Goal: Task Accomplishment & Management: Manage account settings

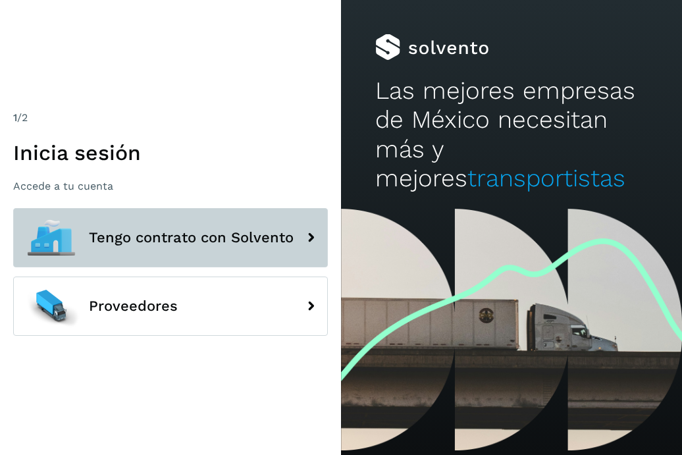
click at [209, 234] on span "Tengo contrato con Solvento" at bounding box center [191, 238] width 205 height 16
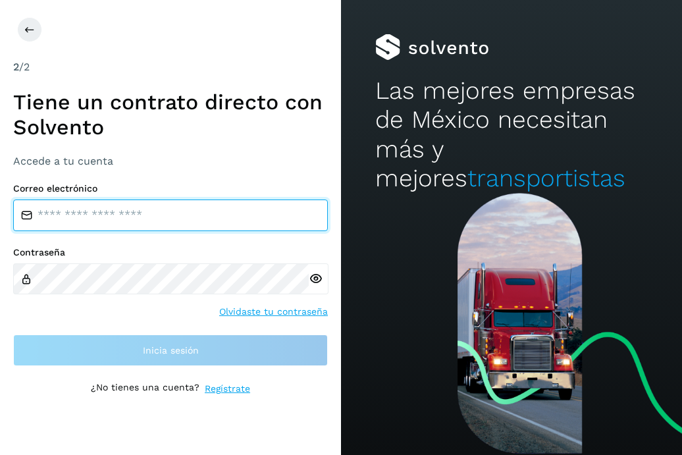
type input "**********"
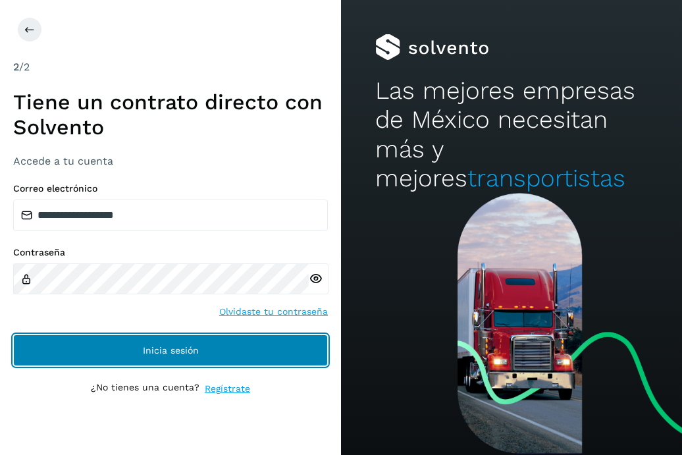
click at [231, 345] on button "Inicia sesión" at bounding box center [170, 351] width 315 height 32
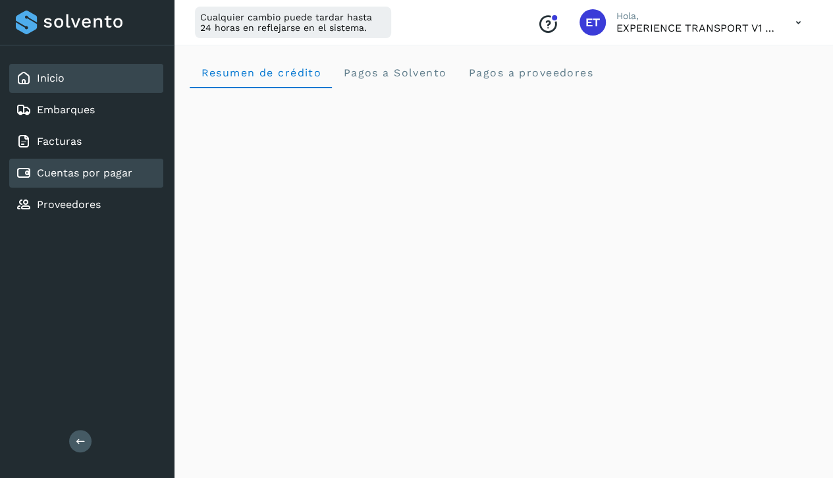
click at [101, 173] on link "Cuentas por pagar" at bounding box center [84, 173] width 95 height 13
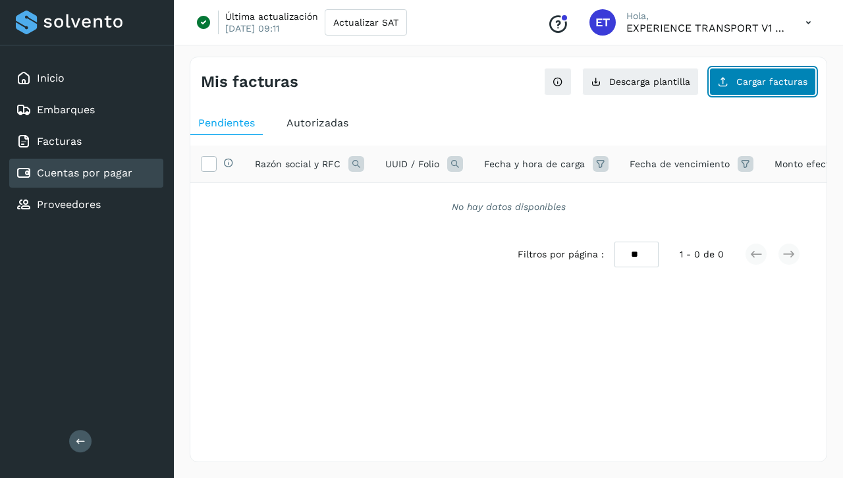
click at [682, 82] on span "Cargar facturas" at bounding box center [771, 81] width 71 height 9
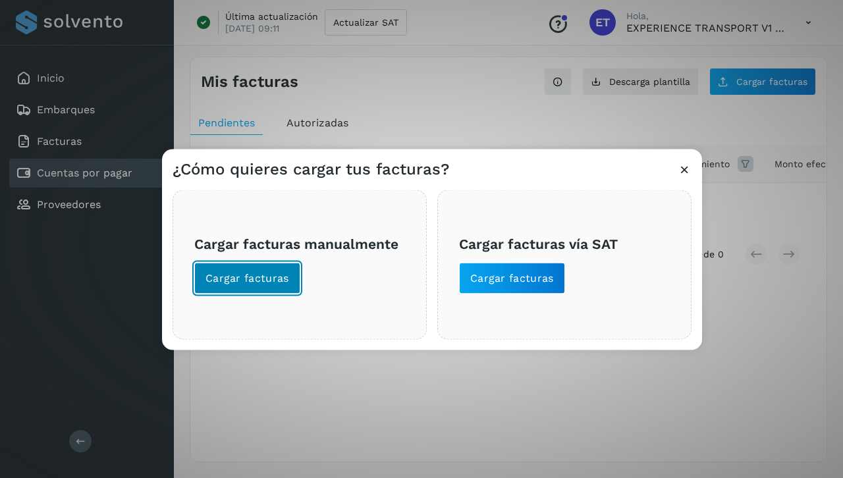
click at [275, 277] on span "Cargar facturas" at bounding box center [247, 278] width 84 height 14
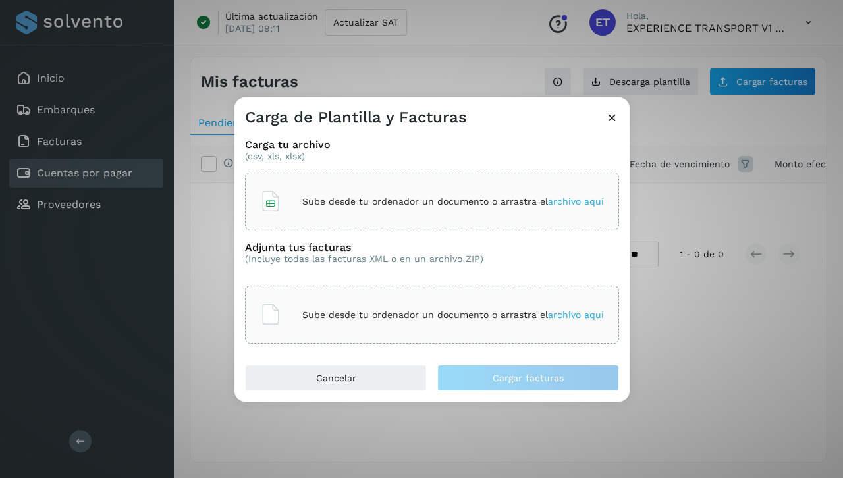
click at [568, 349] on div "Carga tu archivo (csv, xls, xlsx) Sube desde tu ordenador un documento o arrast…" at bounding box center [431, 246] width 395 height 237
click at [347, 312] on p "Sube desde tu ordenador un documento o arrastra el archivo aquí" at bounding box center [453, 315] width 302 height 11
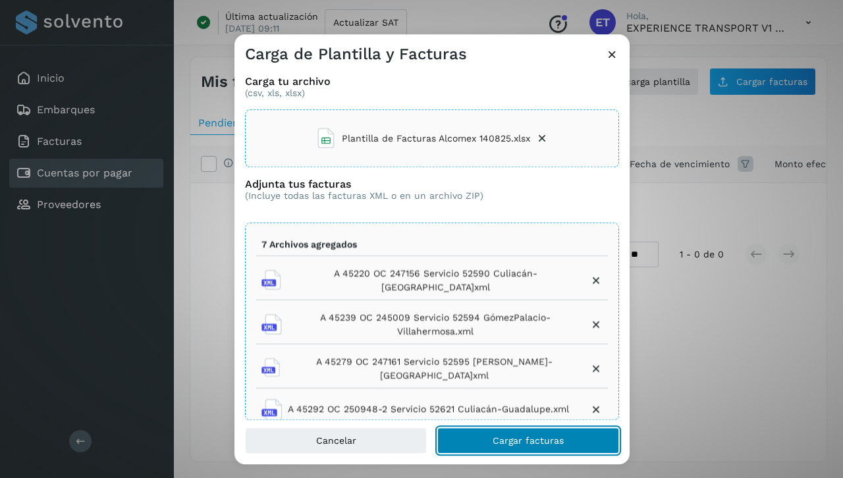
click at [525, 437] on span "Cargar facturas" at bounding box center [528, 441] width 71 height 9
click at [508, 439] on span "Cargar facturas" at bounding box center [528, 441] width 71 height 9
click at [549, 438] on span "Cargar facturas" at bounding box center [528, 441] width 71 height 9
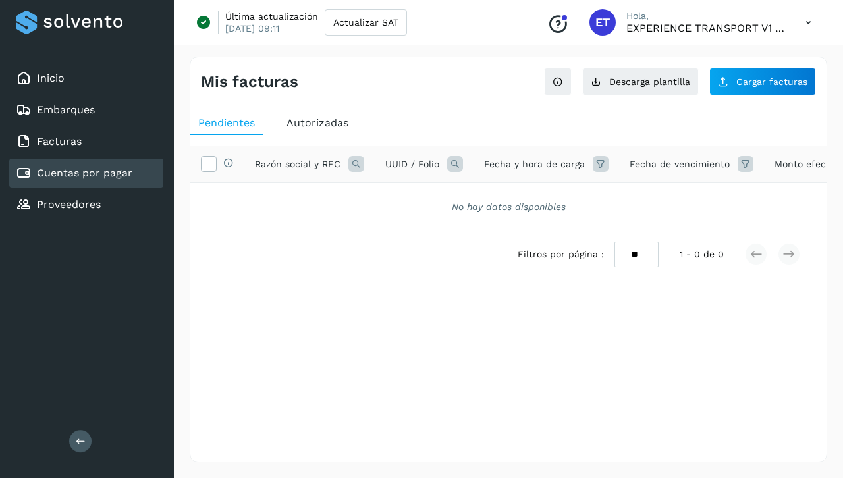
click at [130, 175] on link "Cuentas por pagar" at bounding box center [84, 173] width 95 height 13
click at [105, 175] on link "Cuentas por pagar" at bounding box center [84, 173] width 95 height 13
click at [88, 72] on div "Inicio" at bounding box center [86, 78] width 154 height 29
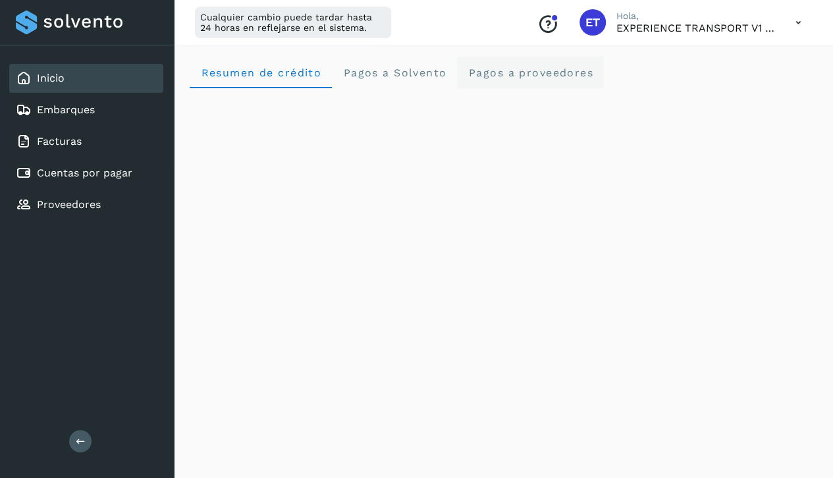
click at [516, 74] on span "Pagos a proveedores" at bounding box center [531, 73] width 126 height 13
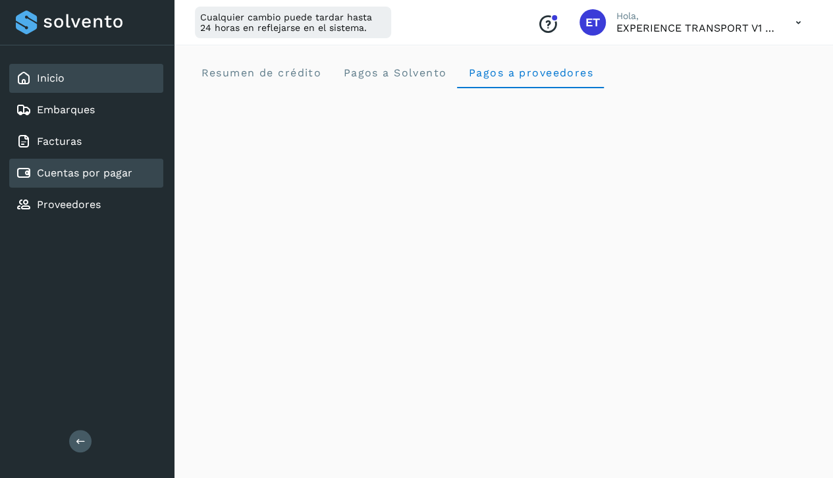
click at [78, 171] on link "Cuentas por pagar" at bounding box center [84, 173] width 95 height 13
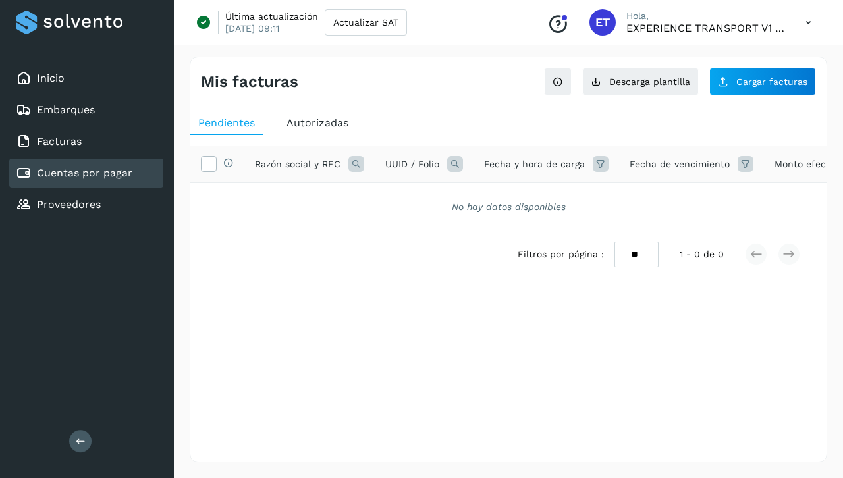
click at [86, 171] on link "Cuentas por pagar" at bounding box center [84, 173] width 95 height 13
click at [78, 176] on link "Cuentas por pagar" at bounding box center [84, 173] width 95 height 13
click at [82, 438] on icon at bounding box center [81, 442] width 10 height 10
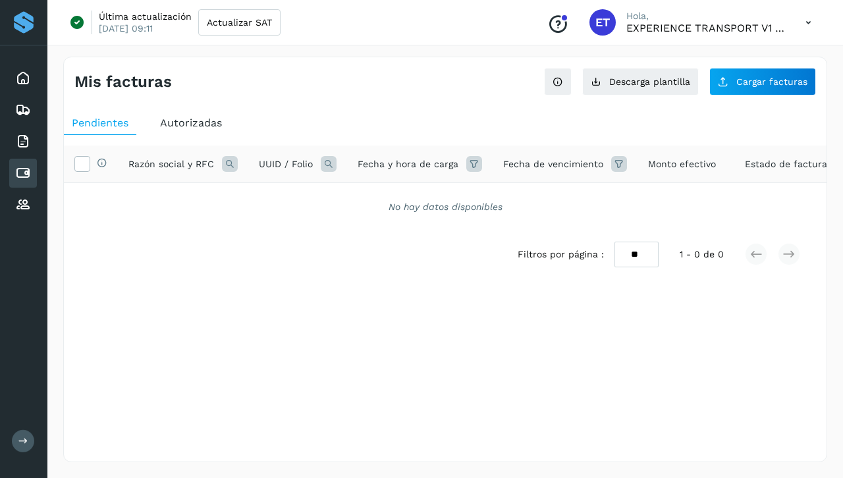
click at [27, 444] on icon at bounding box center [23, 442] width 10 height 10
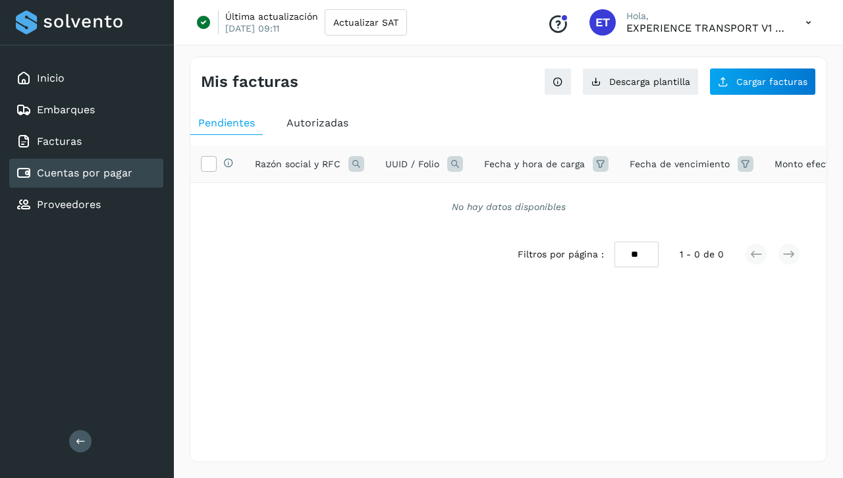
click at [682, 22] on icon at bounding box center [808, 22] width 27 height 27
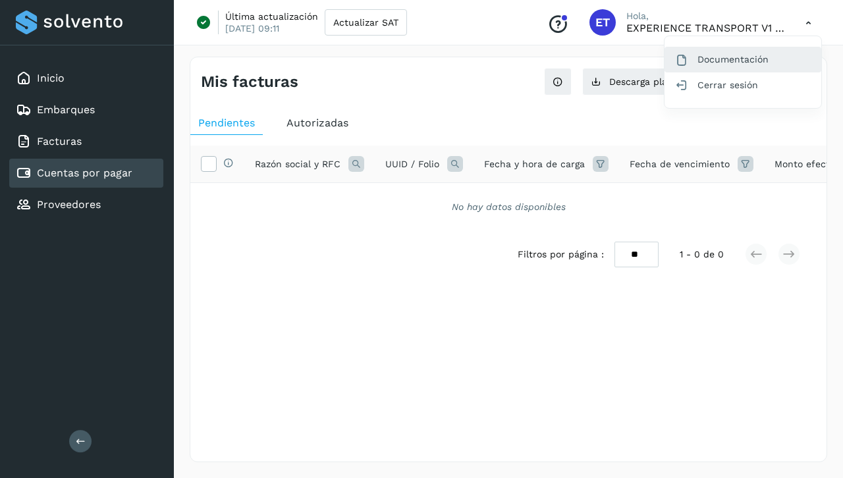
click at [682, 64] on div "Documentación" at bounding box center [742, 59] width 157 height 25
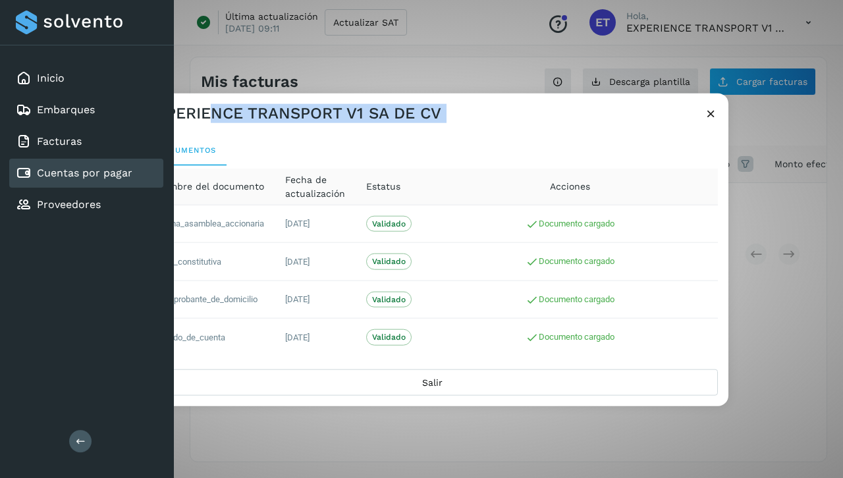
drag, startPoint x: 431, startPoint y: 126, endPoint x: 209, endPoint y: 122, distance: 221.3
click at [209, 122] on div "EXPERIENCE TRANSPORT V1 SA DE CV Documentos Nombre del documento Fecha de actua…" at bounding box center [432, 250] width 593 height 313
click at [257, 132] on div "Documentos Nombre del documento Fecha de actualización Estatus Acciones Ultima_…" at bounding box center [432, 247] width 593 height 246
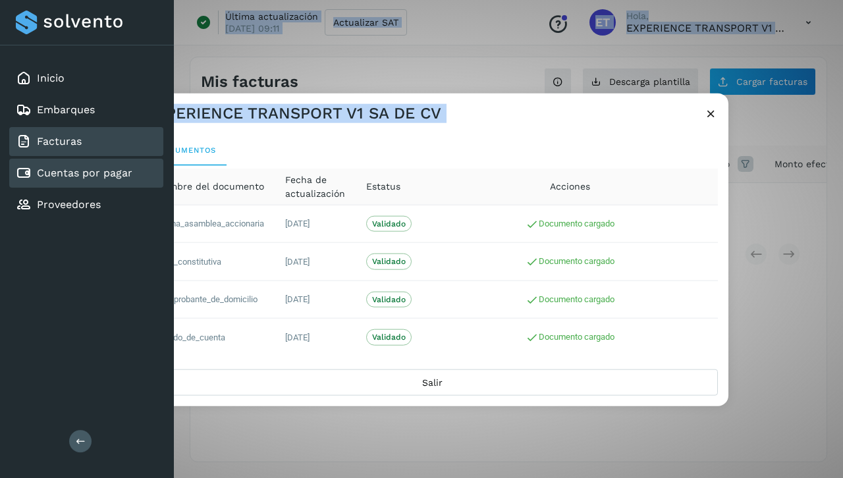
drag, startPoint x: 263, startPoint y: 132, endPoint x: 148, endPoint y: 136, distance: 115.3
click at [148, 136] on div "Inicio Embarques Facturas Cuentas por pagar Proveedores Salir Última actualizac…" at bounding box center [421, 239] width 843 height 478
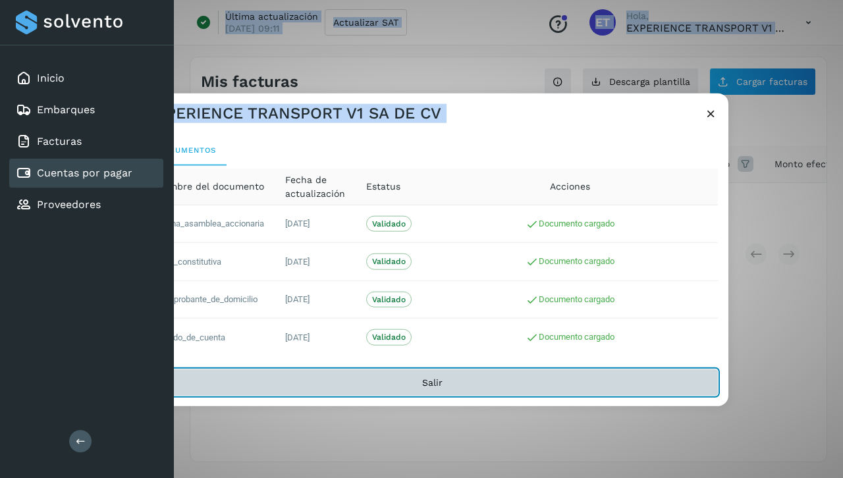
drag, startPoint x: 375, startPoint y: 374, endPoint x: 143, endPoint y: 369, distance: 232.5
click at [143, 369] on div "Inicio Embarques Facturas Cuentas por pagar Proveedores Salir Última actualizac…" at bounding box center [421, 239] width 843 height 478
click at [434, 374] on button "Salir" at bounding box center [432, 382] width 572 height 26
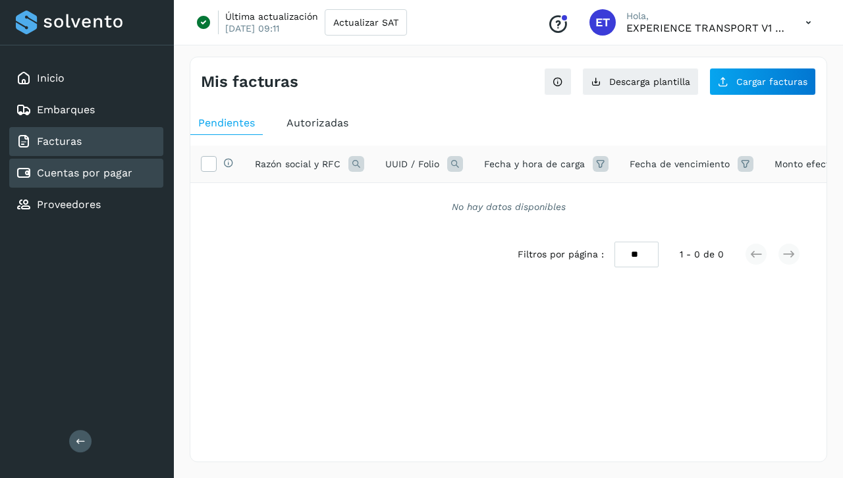
click at [84, 151] on div "Facturas" at bounding box center [86, 141] width 154 height 29
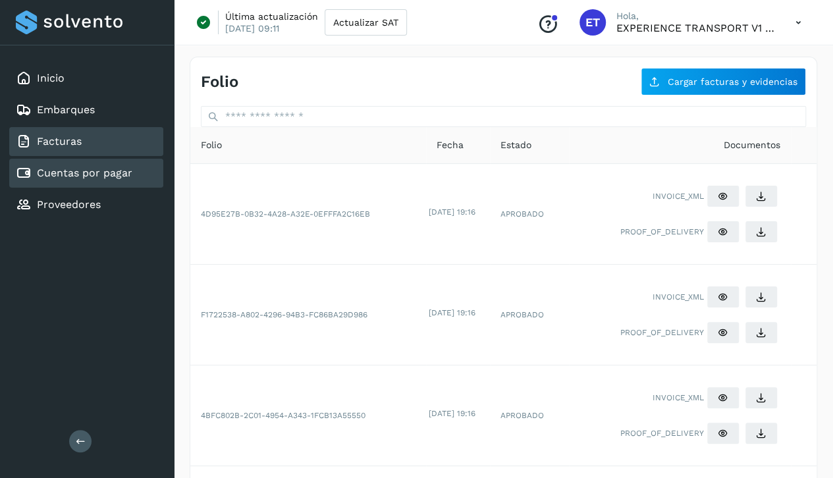
click at [90, 171] on link "Cuentas por pagar" at bounding box center [84, 173] width 95 height 13
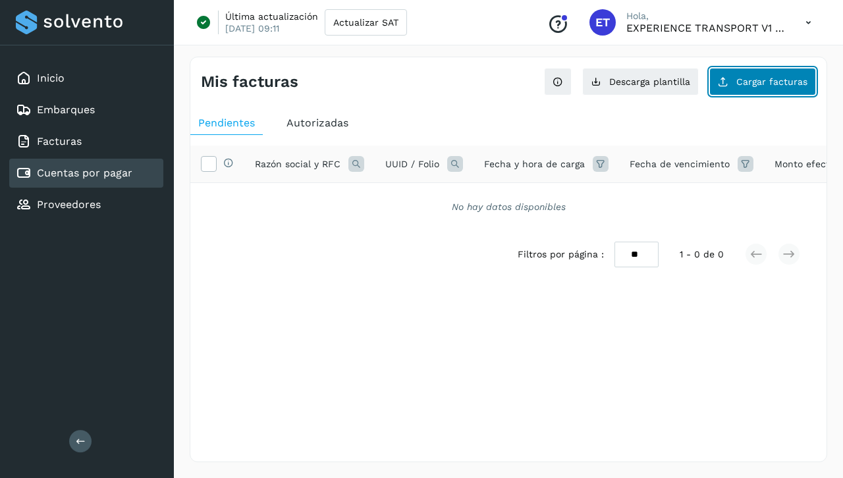
click at [682, 92] on button "Cargar facturas" at bounding box center [762, 82] width 107 height 28
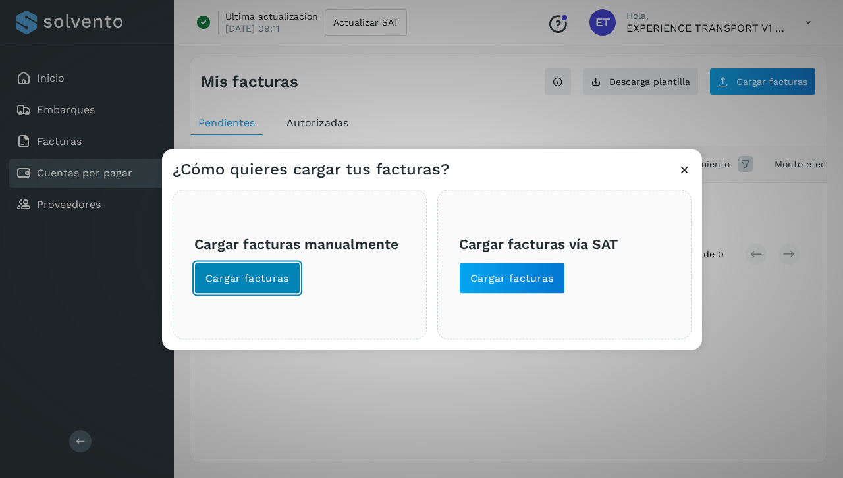
click at [254, 278] on span "Cargar facturas" at bounding box center [247, 278] width 84 height 14
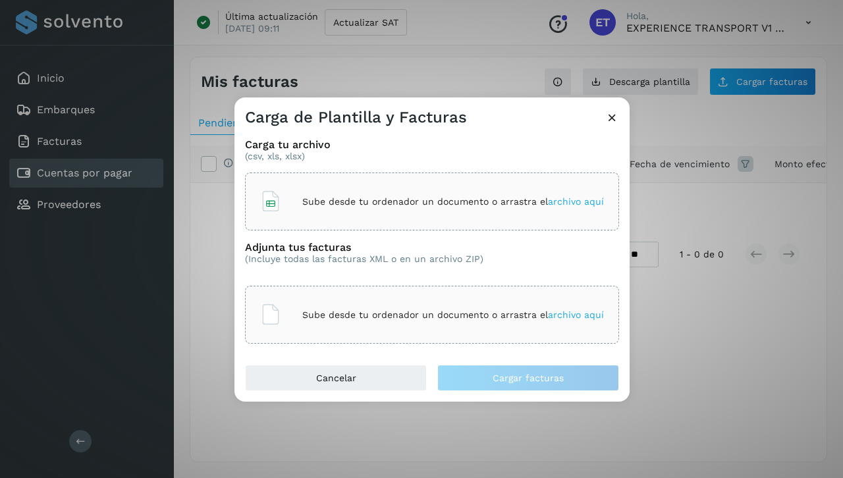
click at [460, 321] on div "Sube desde tu ordenador un documento o arrastra el archivo aquí" at bounding box center [432, 315] width 344 height 36
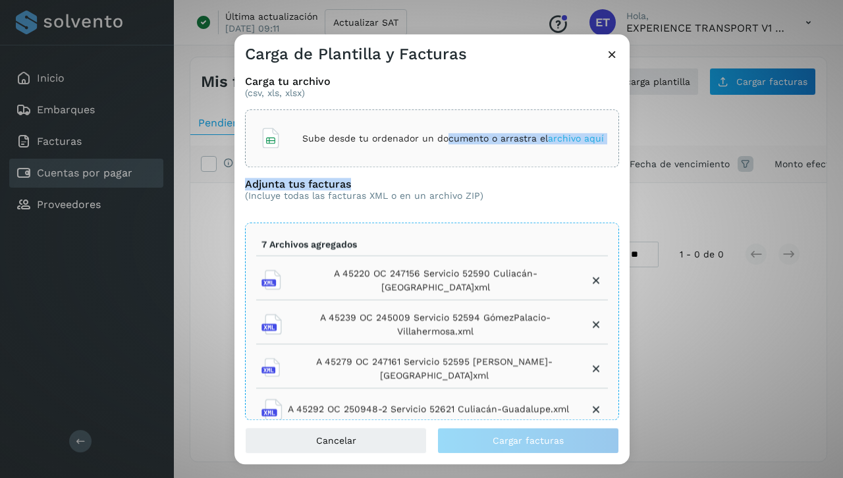
drag, startPoint x: 420, startPoint y: 188, endPoint x: 441, endPoint y: 142, distance: 51.3
click at [441, 142] on div "Carga tu archivo (csv, xls, xlsx) Sube desde tu ordenador un documento o arrast…" at bounding box center [431, 246] width 395 height 363
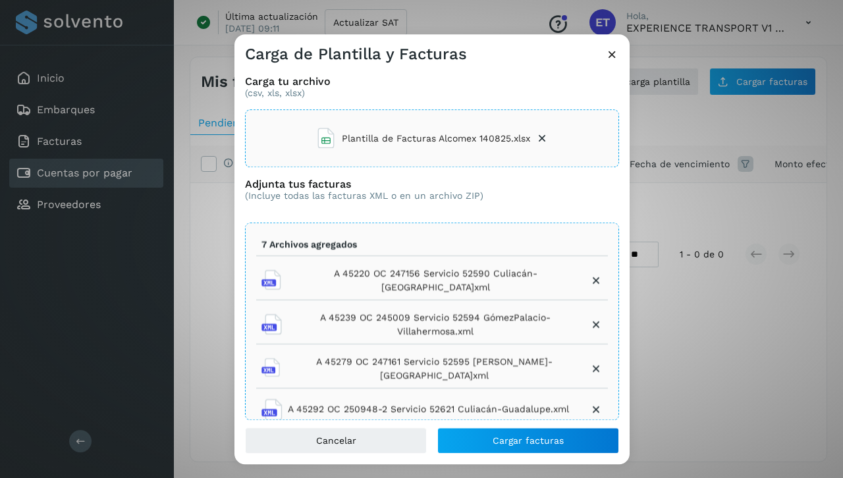
click at [502, 204] on div "Adjunta tus facturas (Incluye todas las facturas XML o en un archivo ZIP)" at bounding box center [432, 200] width 374 height 45
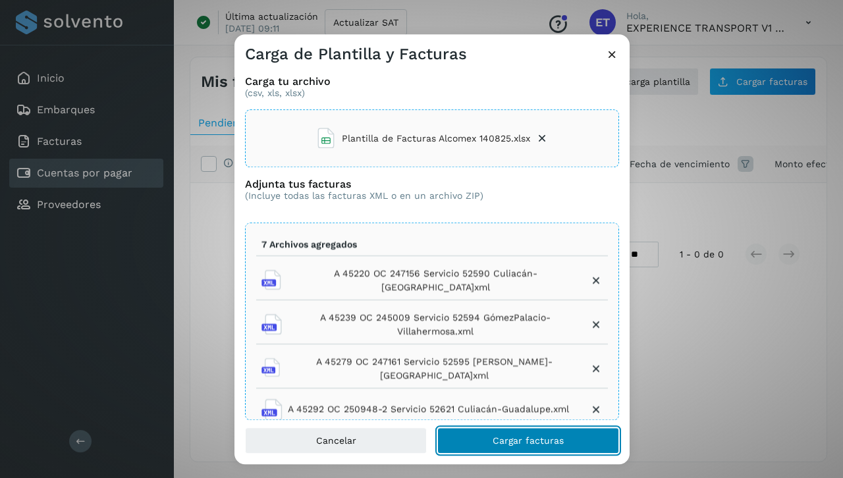
click at [556, 439] on span "Cargar facturas" at bounding box center [528, 441] width 71 height 9
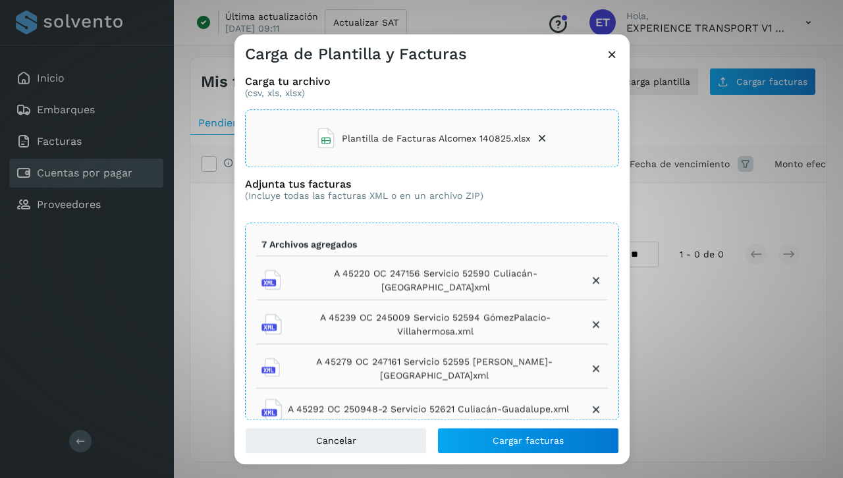
click at [535, 132] on icon at bounding box center [541, 138] width 13 height 13
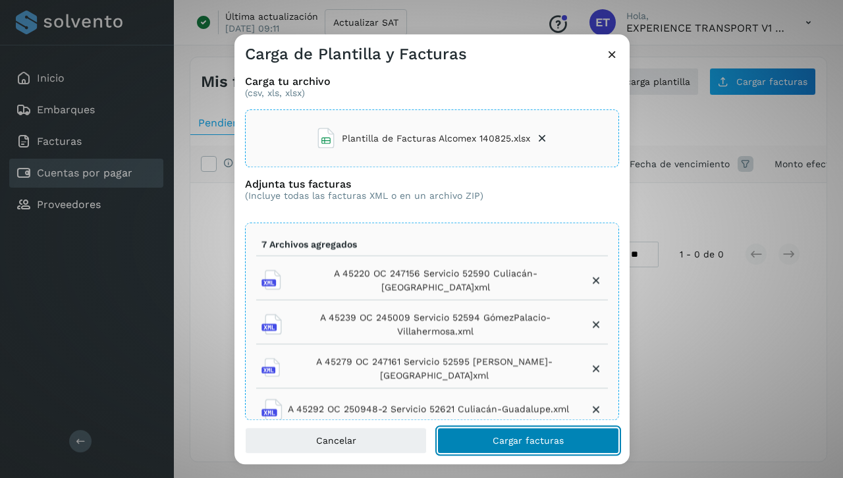
click at [578, 436] on button "Cargar facturas" at bounding box center [528, 441] width 182 height 26
click at [522, 441] on span "Cargar facturas" at bounding box center [528, 441] width 71 height 9
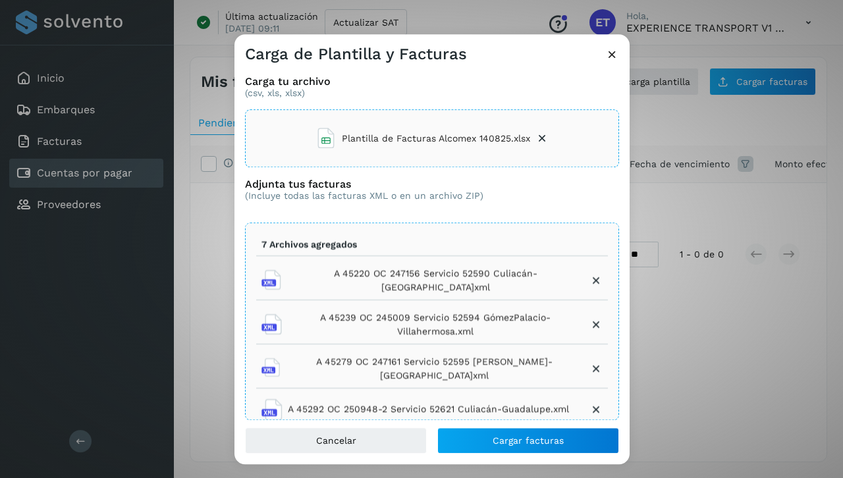
click at [539, 137] on icon at bounding box center [541, 138] width 13 height 13
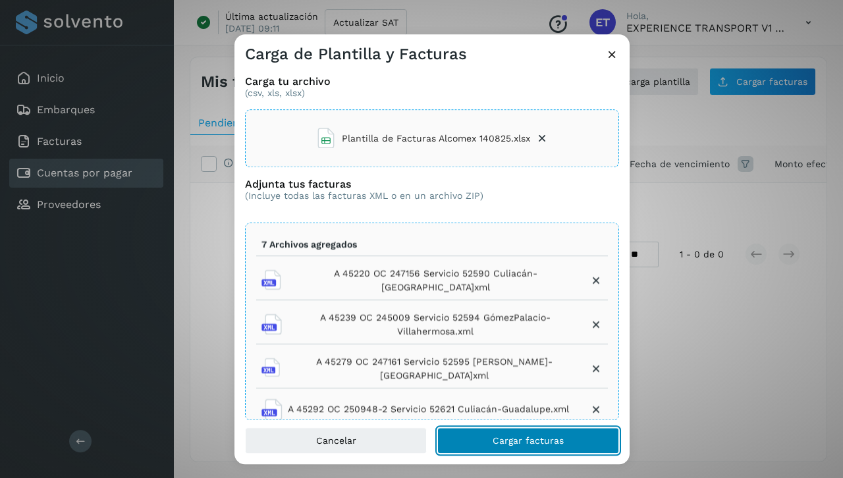
click at [583, 445] on button "Cargar facturas" at bounding box center [528, 441] width 182 height 26
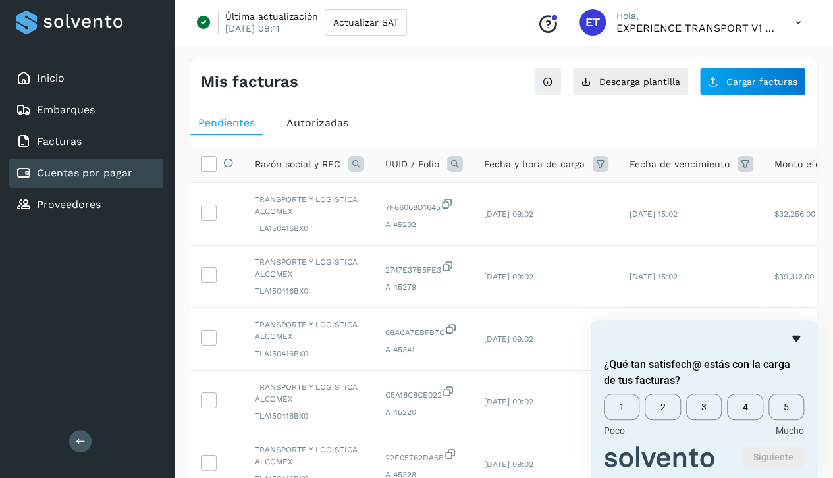
click at [682, 333] on icon "Ocultar encuesta" at bounding box center [796, 339] width 16 height 16
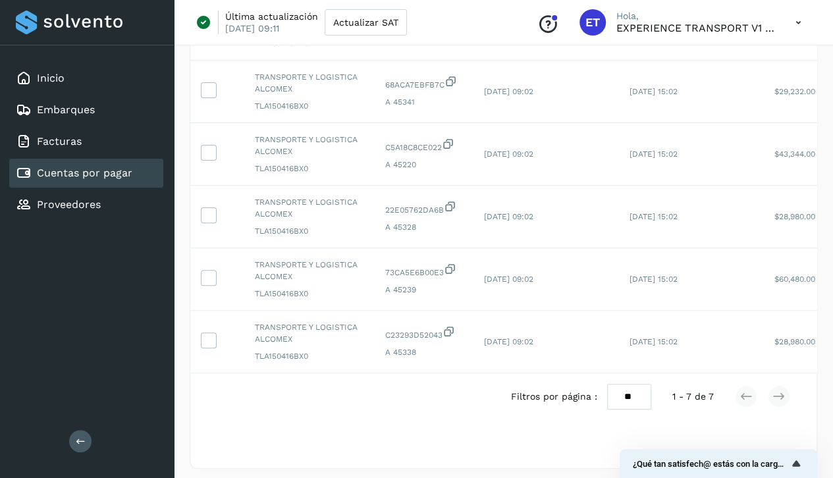
scroll to position [261, 0]
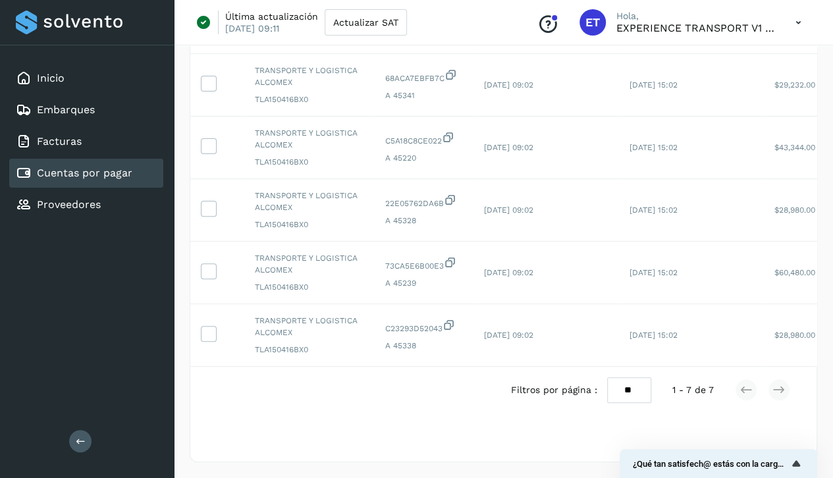
click at [642, 389] on select "** ** **" at bounding box center [629, 389] width 44 height 25
select select "**"
click at [607, 377] on select "** ** **" at bounding box center [629, 389] width 44 height 25
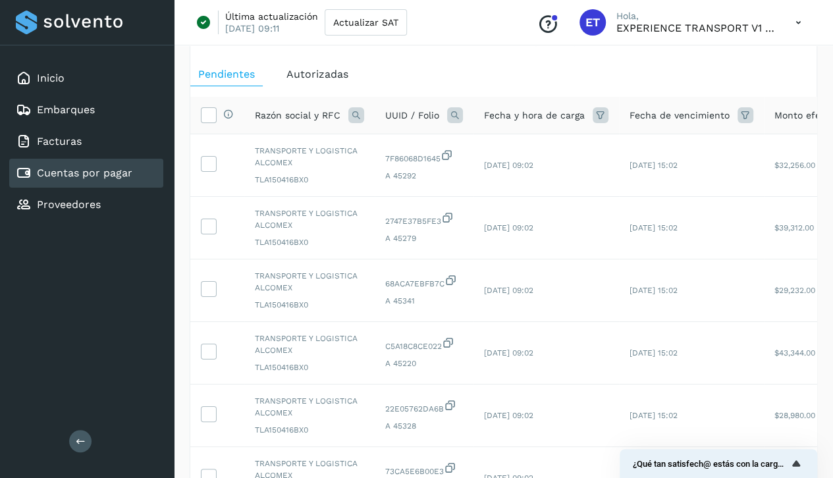
scroll to position [47, 0]
click at [203, 114] on icon at bounding box center [209, 116] width 14 height 14
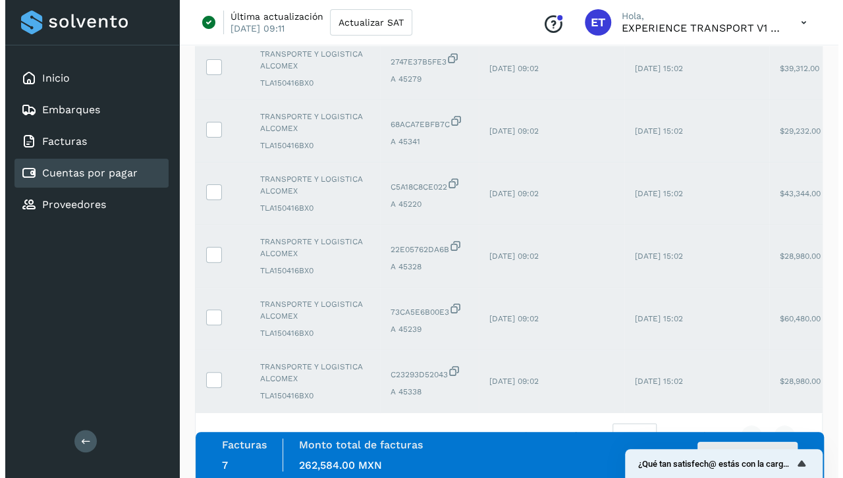
scroll to position [216, 0]
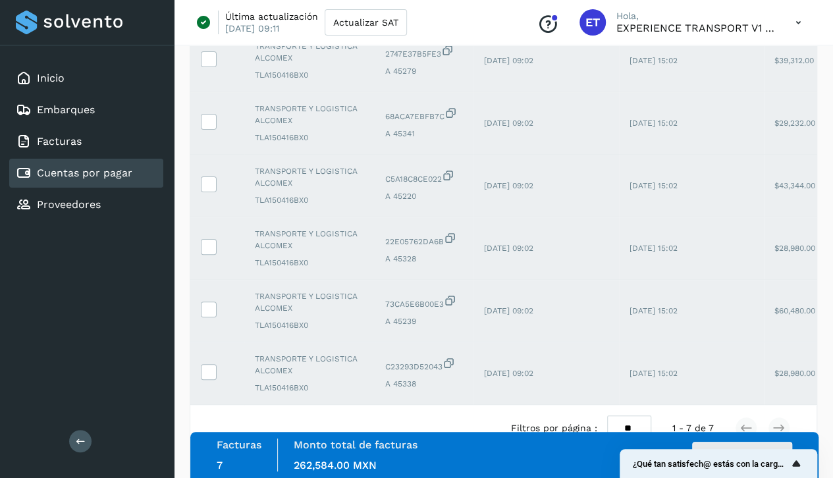
click at [682, 454] on icon "Mostrar encuesta - ¿Qué tan satisfech@ estás con la carga de tus facturas?" at bounding box center [796, 463] width 8 height 6
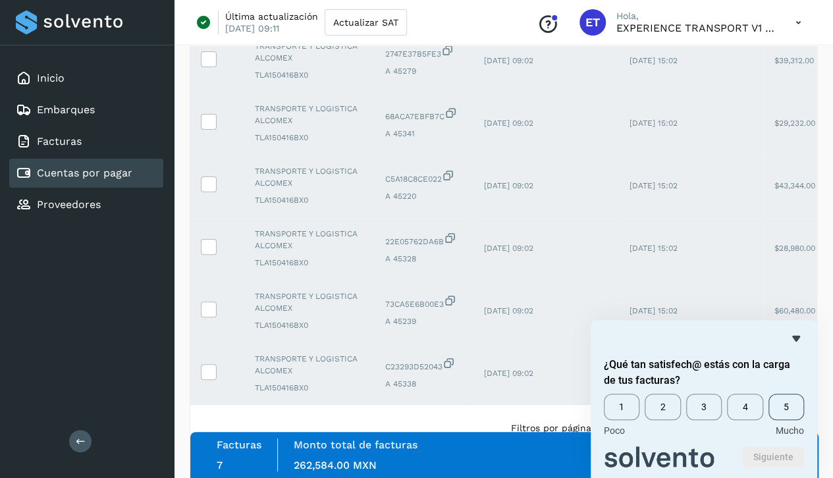
click at [682, 404] on span "5" at bounding box center [787, 407] width 36 height 26
click at [682, 454] on button "Siguiente" at bounding box center [773, 456] width 61 height 21
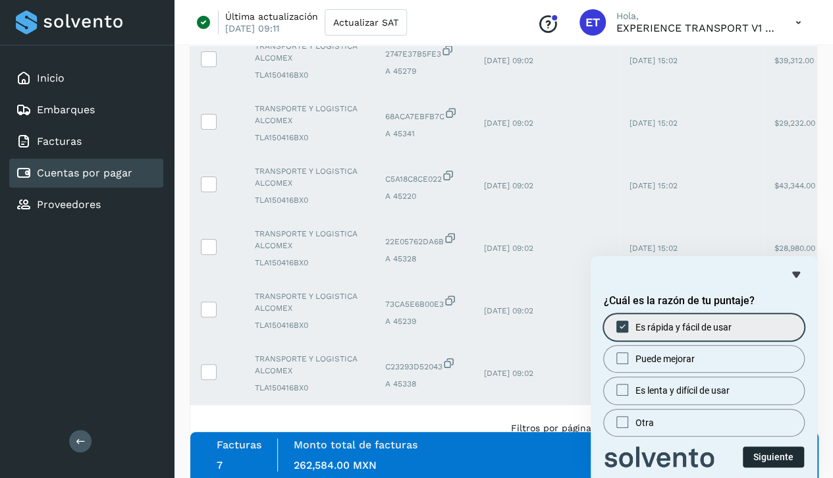
click at [682, 454] on button "Siguiente" at bounding box center [773, 456] width 61 height 21
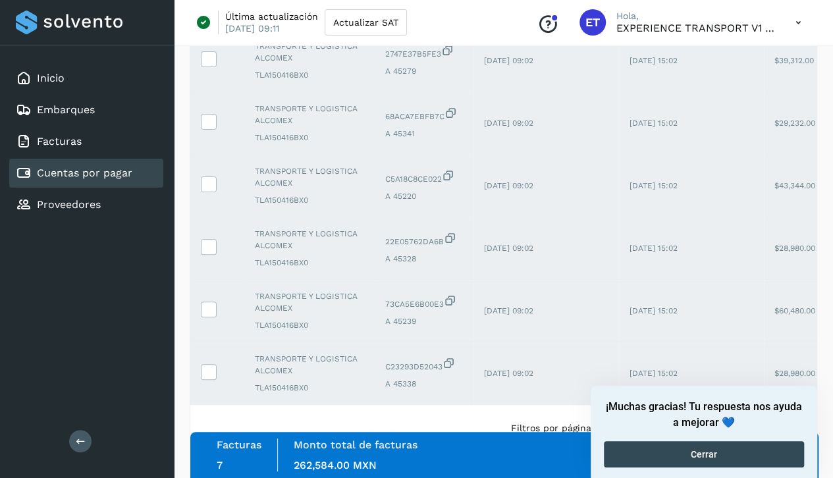
click at [682, 454] on button "Cerrar" at bounding box center [704, 454] width 200 height 26
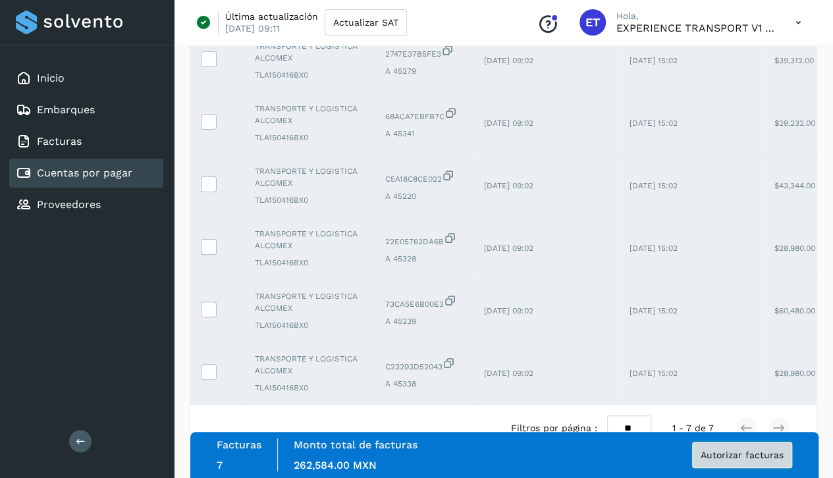
click at [682, 454] on span "Autorizar facturas" at bounding box center [742, 454] width 83 height 9
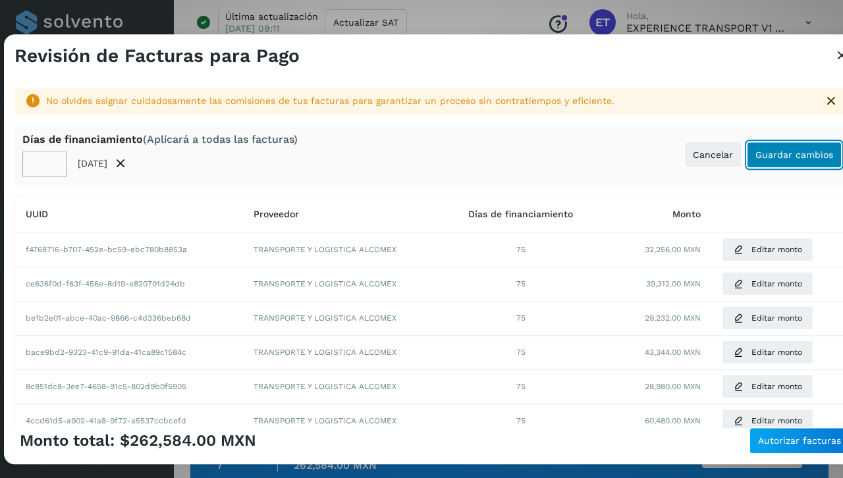
click at [682, 154] on span "Guardar cambios" at bounding box center [794, 154] width 78 height 9
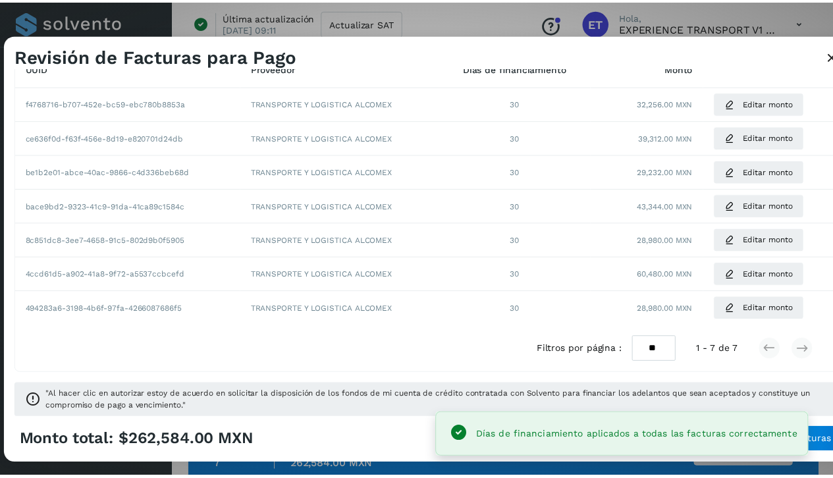
scroll to position [137, 0]
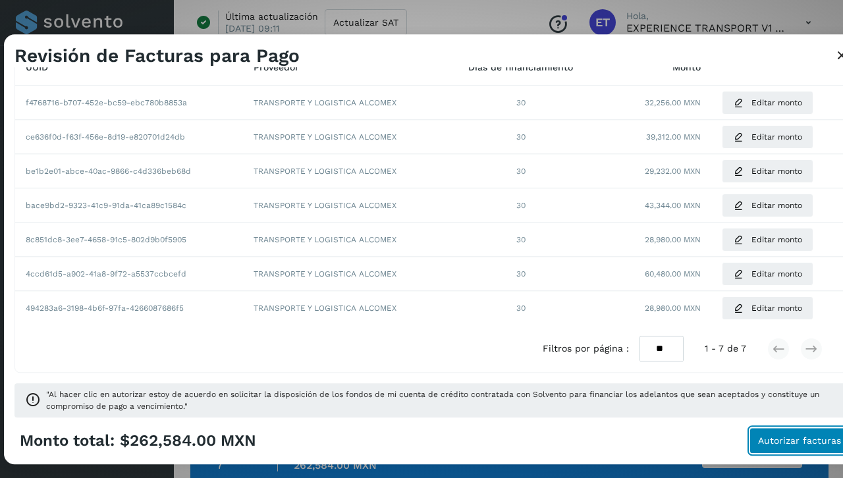
click at [682, 442] on span "Autorizar facturas" at bounding box center [799, 441] width 83 height 9
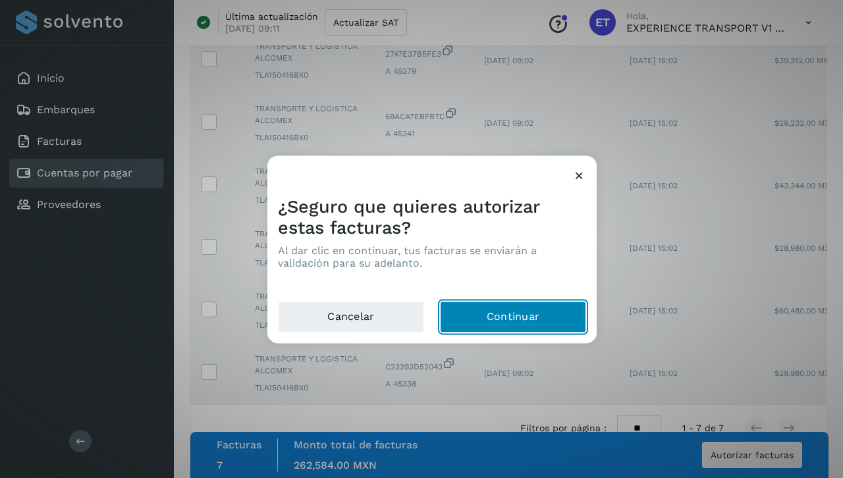
click at [507, 310] on button "Continuar" at bounding box center [513, 318] width 146 height 32
